Goal: Use online tool/utility: Use online tool/utility

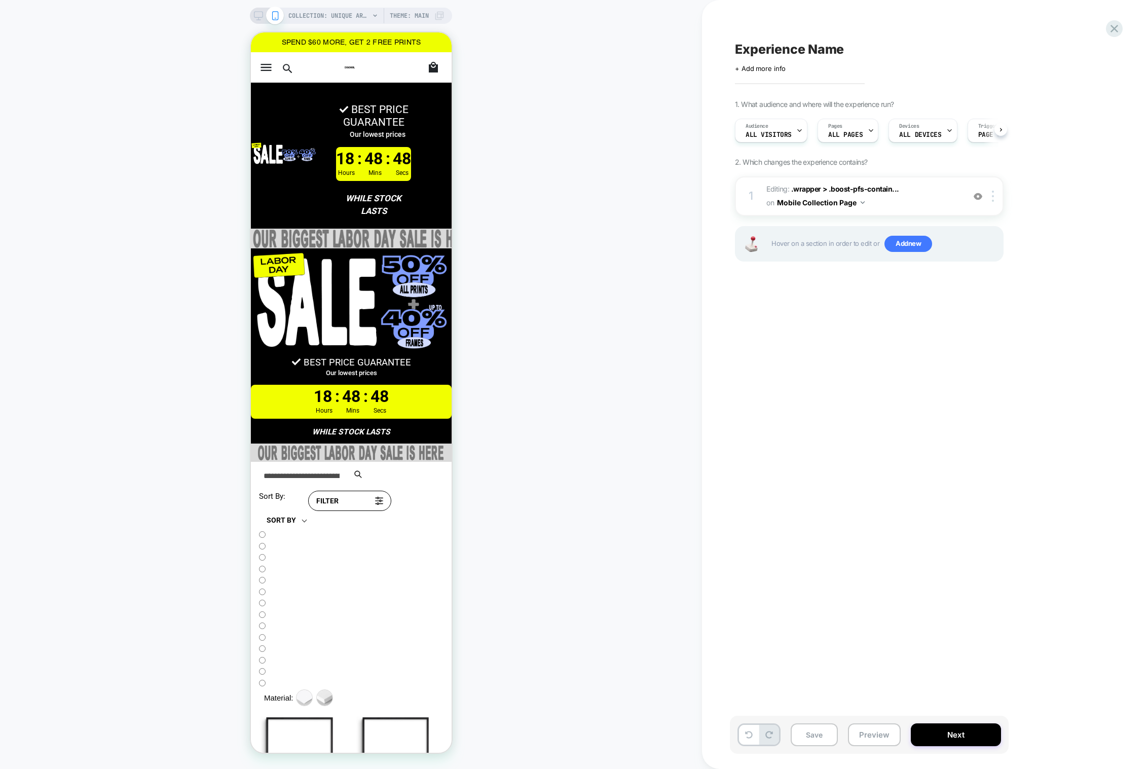
scroll to position [0, 1]
click at [856, 188] on span ".wrapper > .boost-pfs-contain..." at bounding box center [845, 188] width 108 height 9
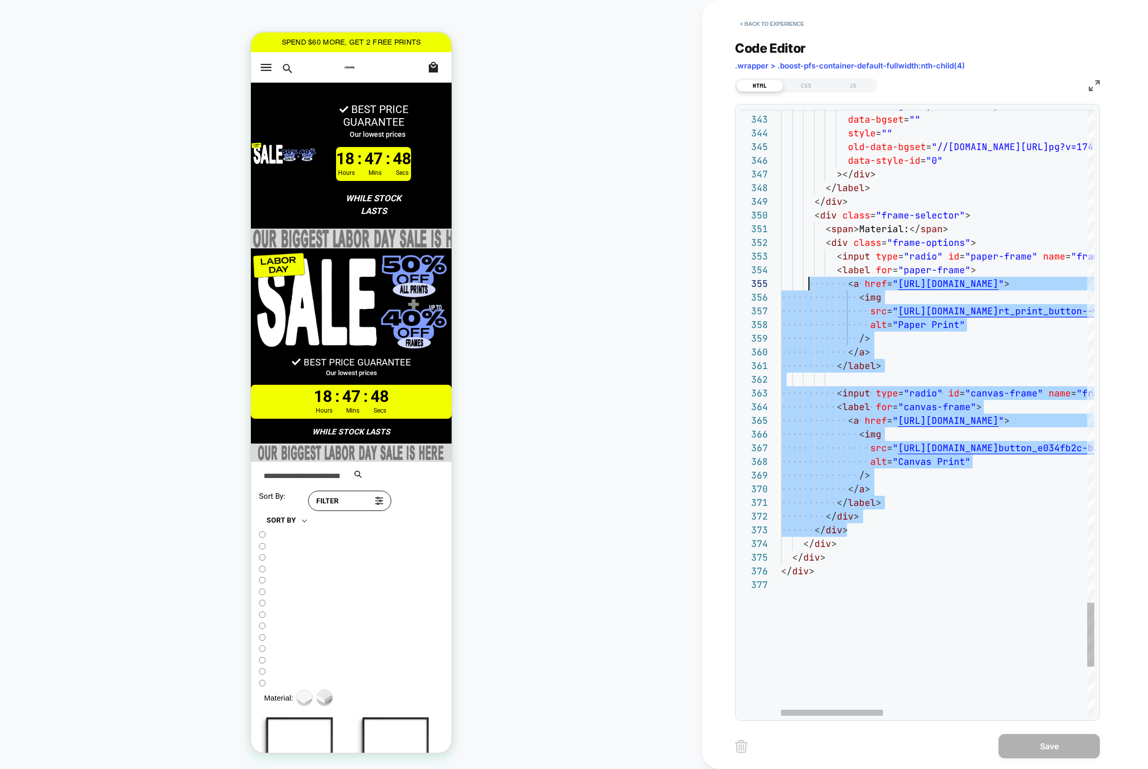
scroll to position [0, 0]
type textarea "**********"
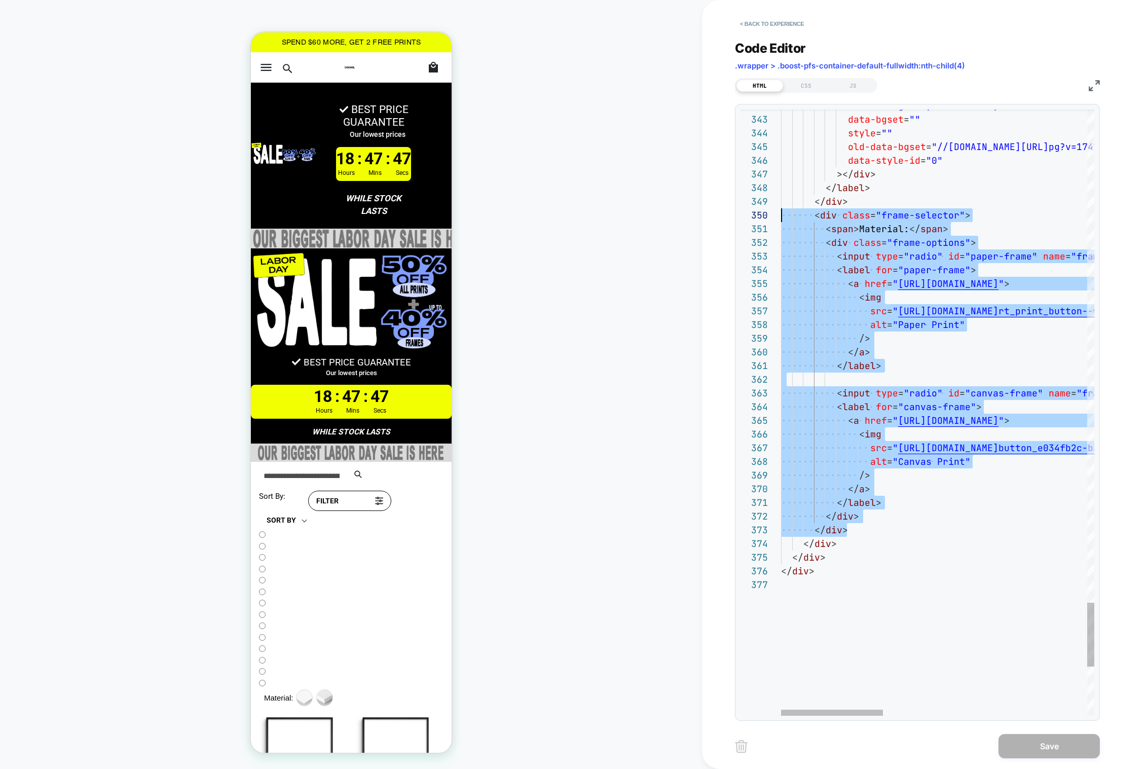
scroll to position [123, 0]
drag, startPoint x: 851, startPoint y: 528, endPoint x: 777, endPoint y: 218, distance: 318.9
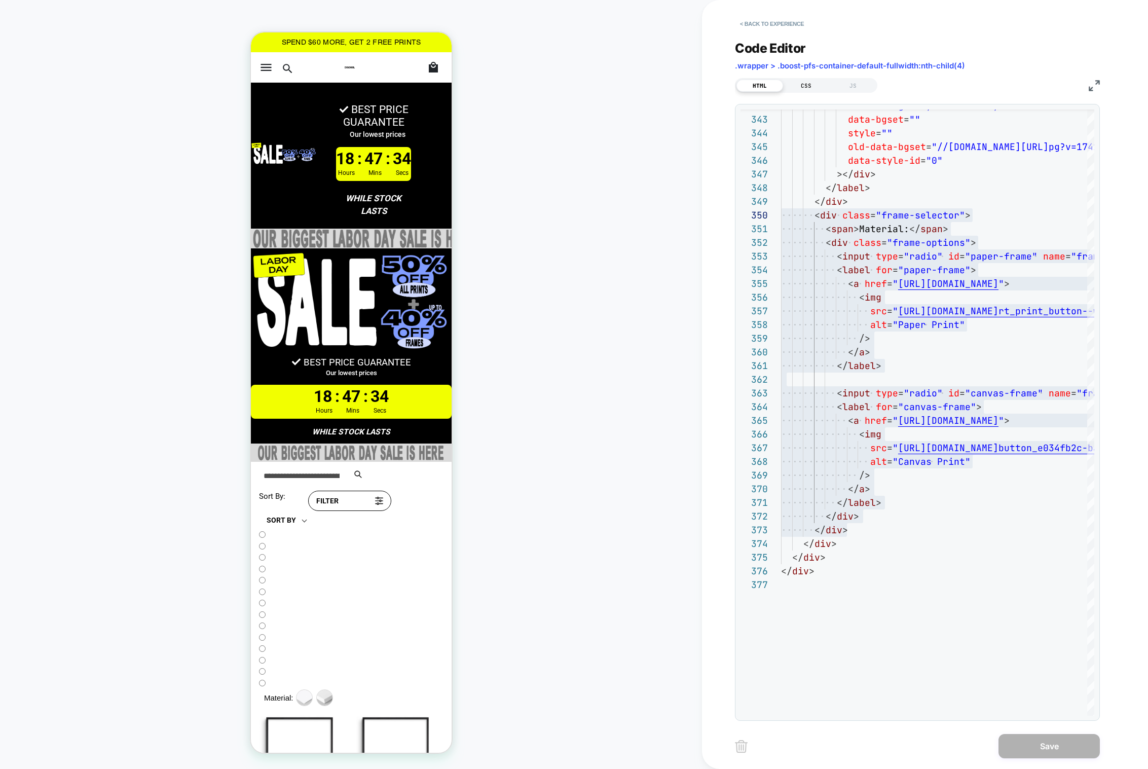
click at [801, 87] on div "CSS" at bounding box center [806, 86] width 47 height 12
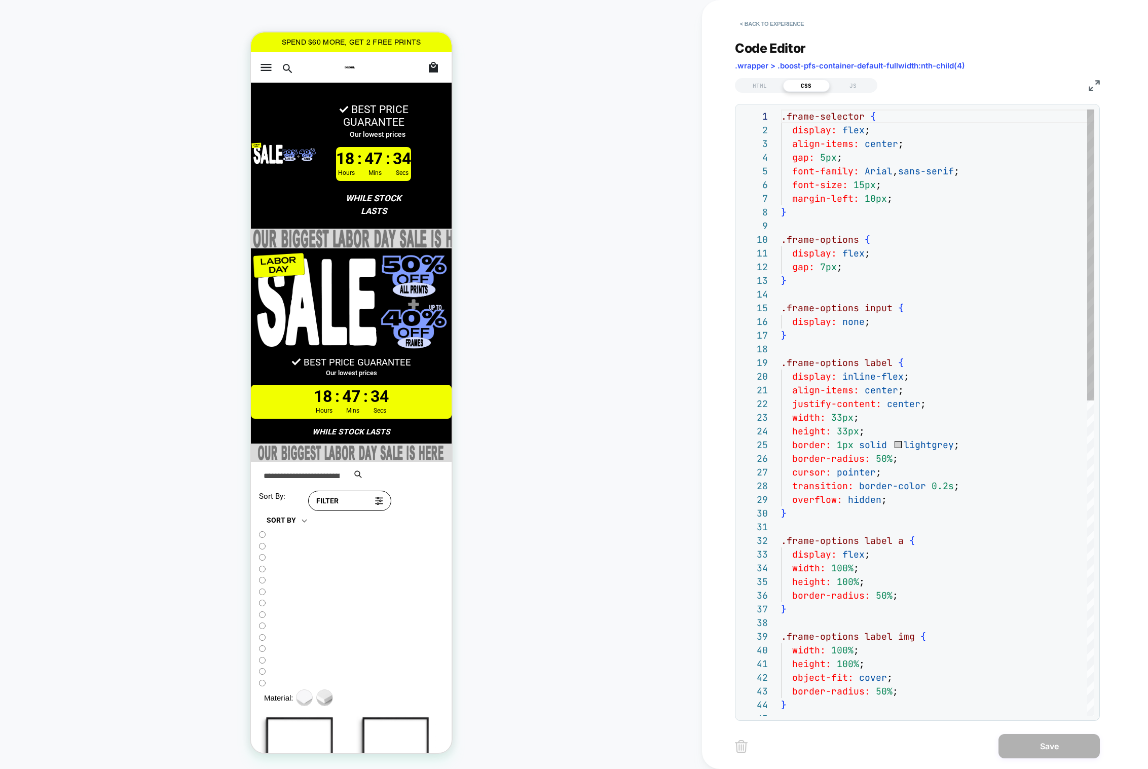
scroll to position [137, 0]
click at [762, 82] on div "HTML" at bounding box center [759, 86] width 47 height 12
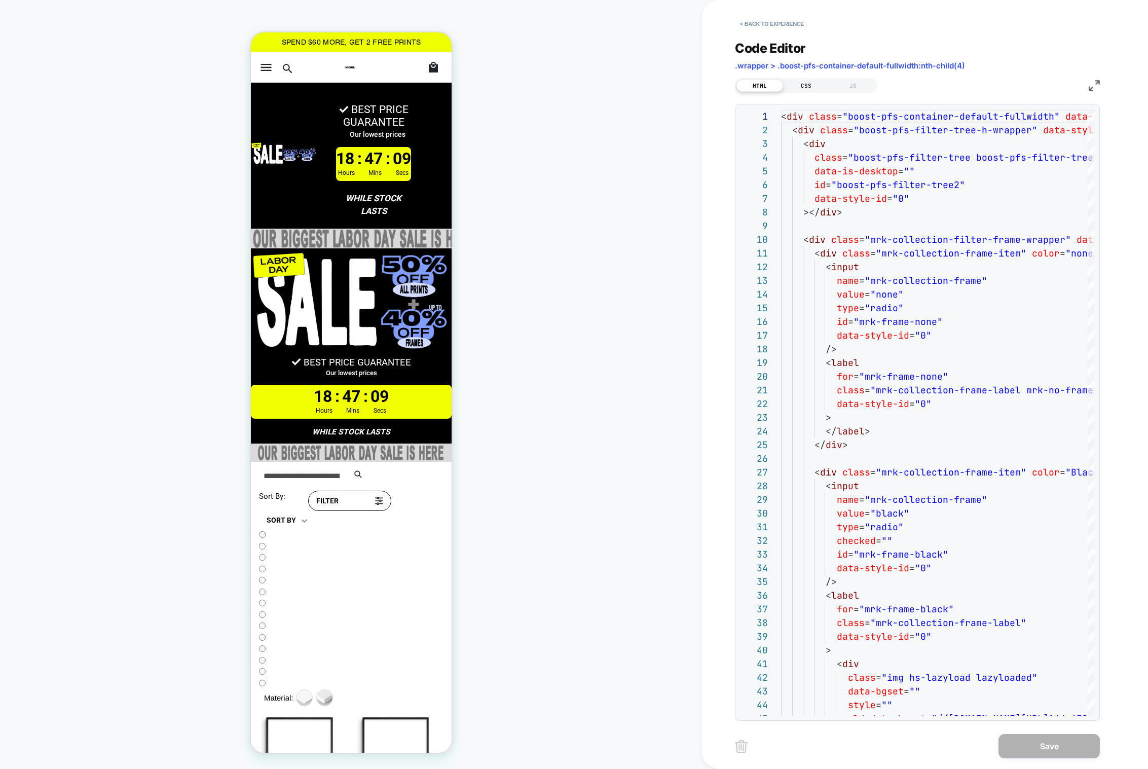
click at [813, 81] on div "CSS" at bounding box center [806, 86] width 47 height 12
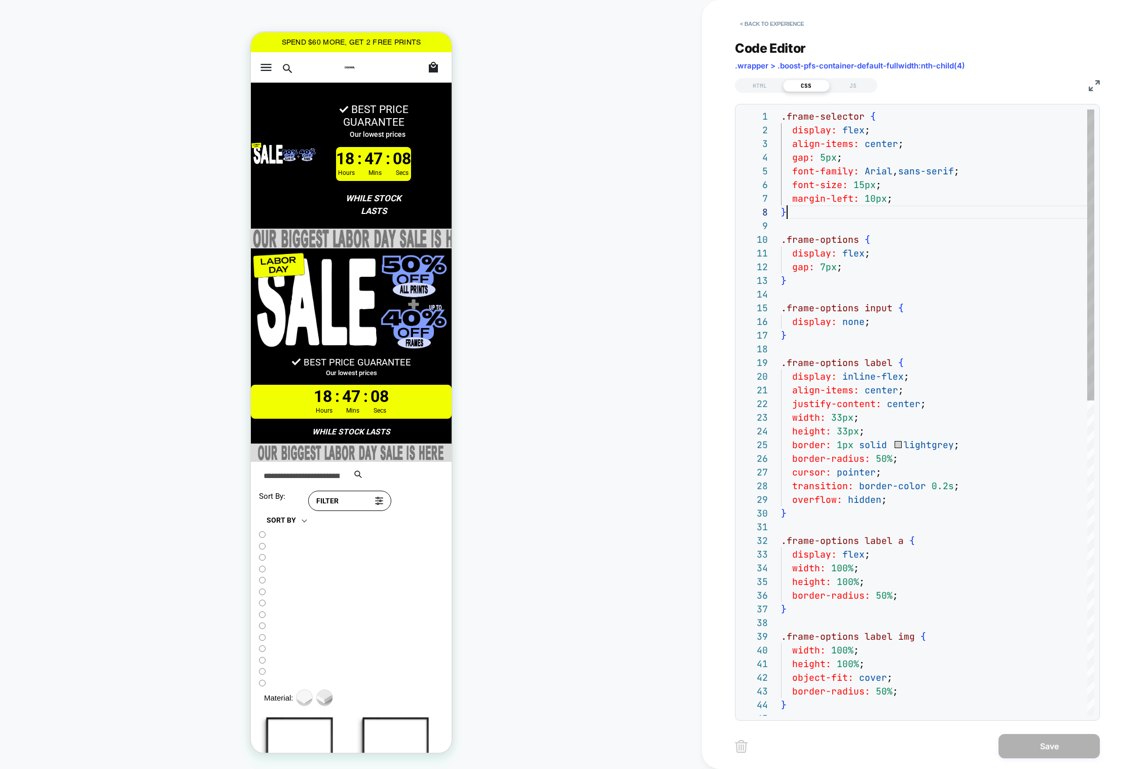
click at [861, 216] on div ".frame-selector { display: flex ; align-items: center ; gap: 5px ; font-family:…" at bounding box center [937, 740] width 313 height 1263
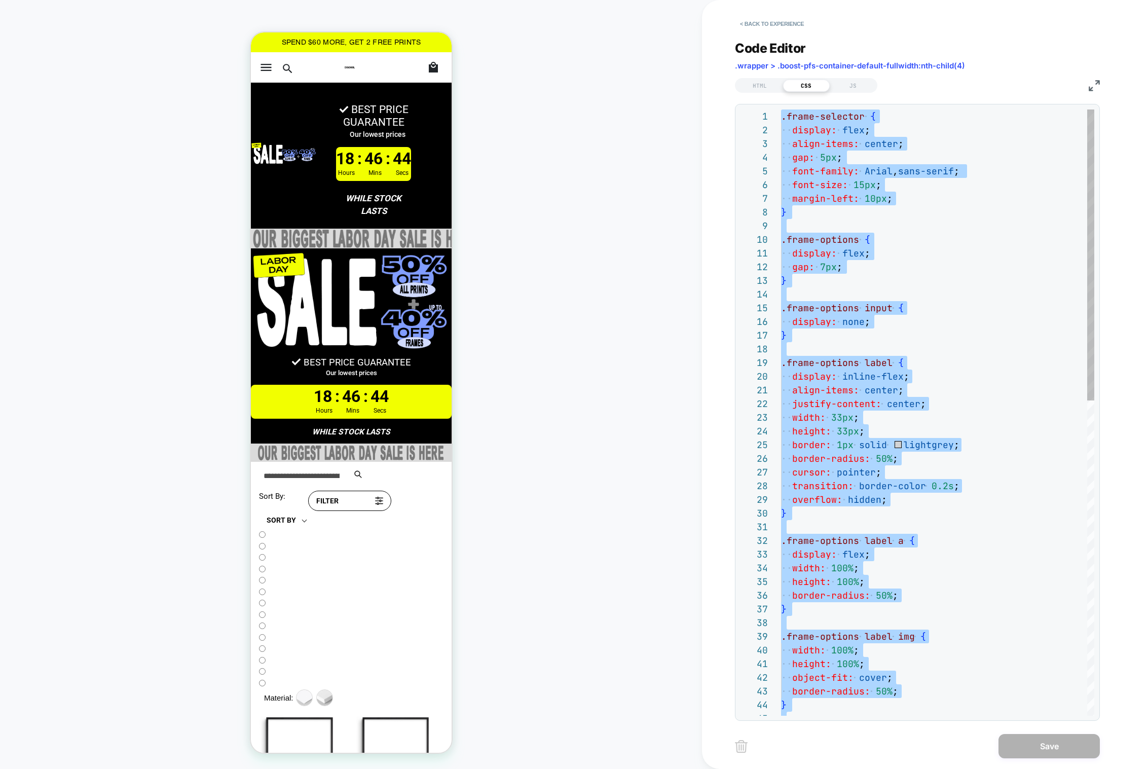
type textarea "**********"
click at [882, 321] on div ".frame-selector { display: flex ; align-items: center ; gap: 5px ; font-family:…" at bounding box center [937, 740] width 313 height 1263
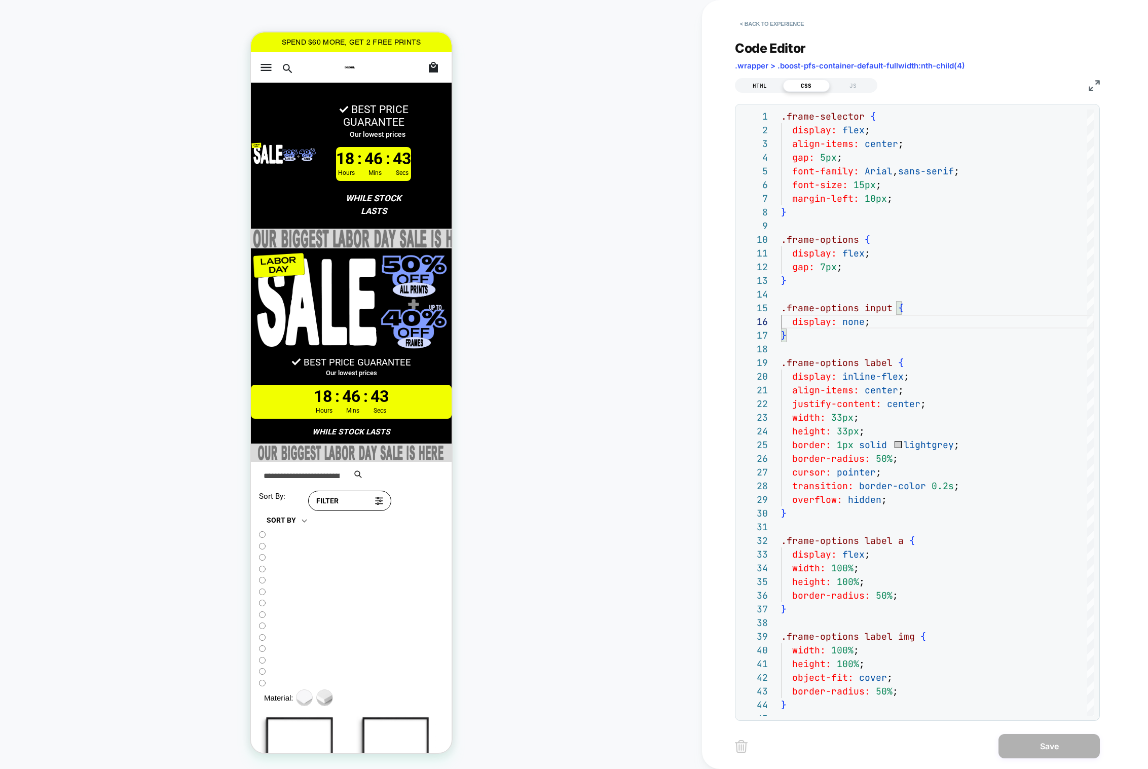
click at [758, 80] on div "HTML" at bounding box center [759, 86] width 47 height 12
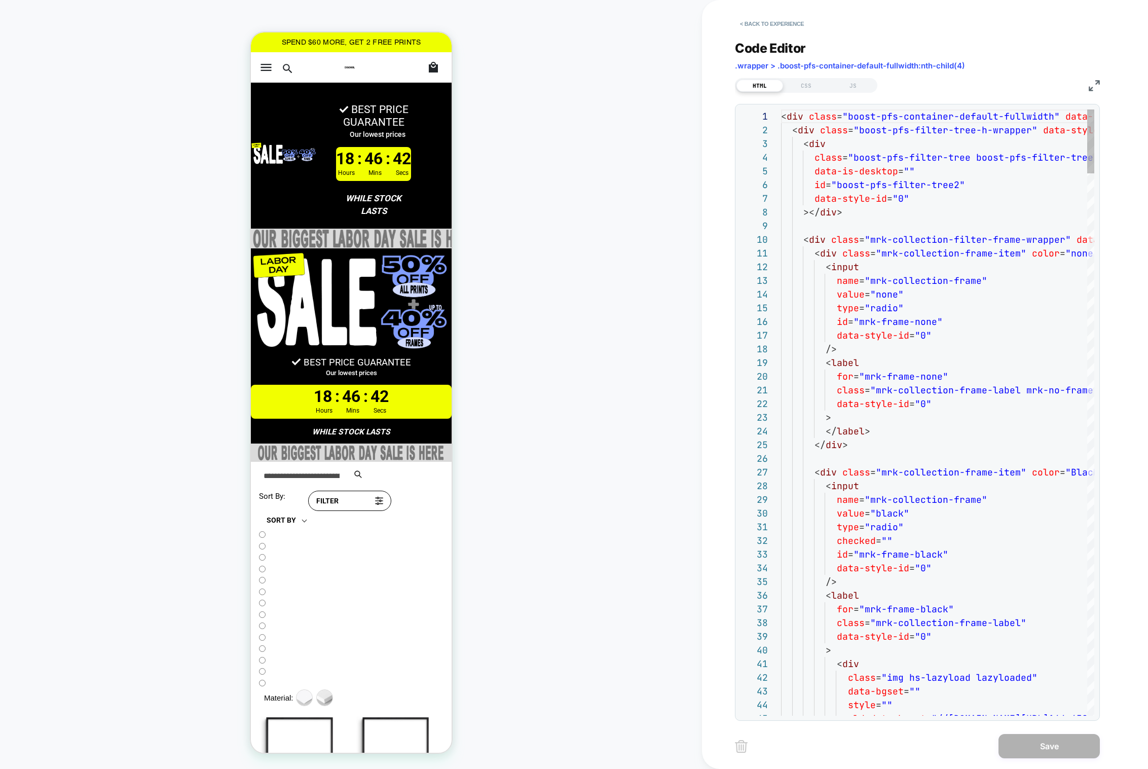
scroll to position [137, 0]
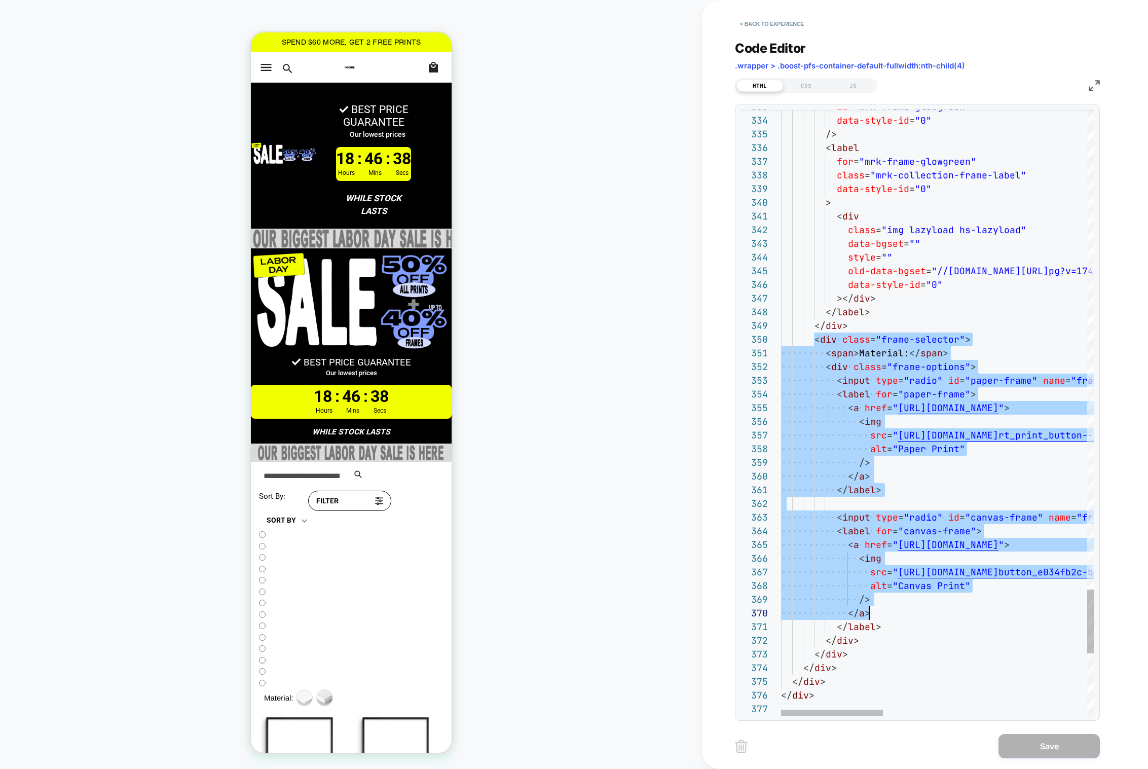
type textarea "**********"
drag, startPoint x: 812, startPoint y: 339, endPoint x: 894, endPoint y: 649, distance: 320.4
